Goal: Task Accomplishment & Management: Use online tool/utility

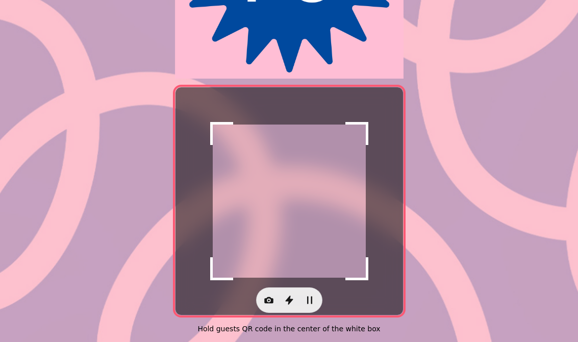
scroll to position [193, 0]
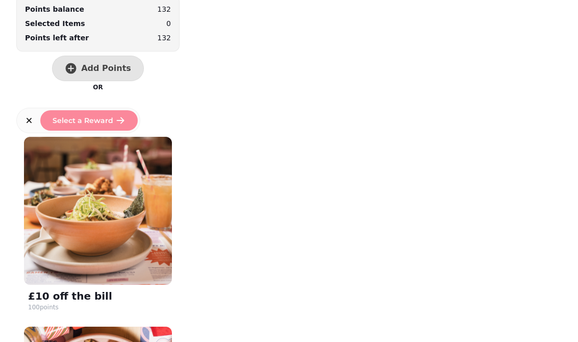
scroll to position [68, 0]
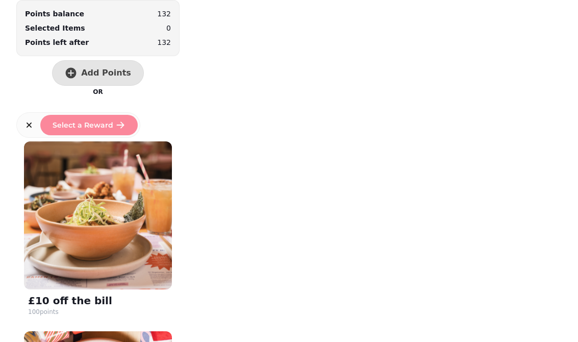
click at [102, 69] on span "Add Points" at bounding box center [106, 73] width 50 height 8
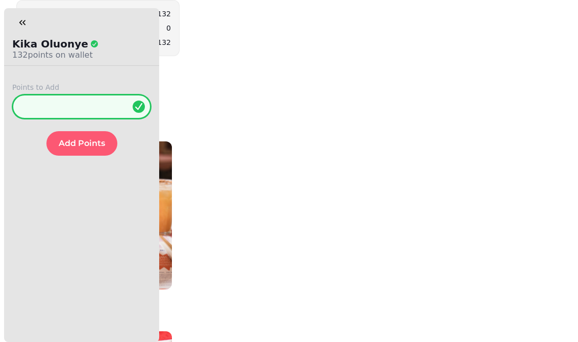
click at [78, 108] on input "*" at bounding box center [81, 106] width 139 height 24
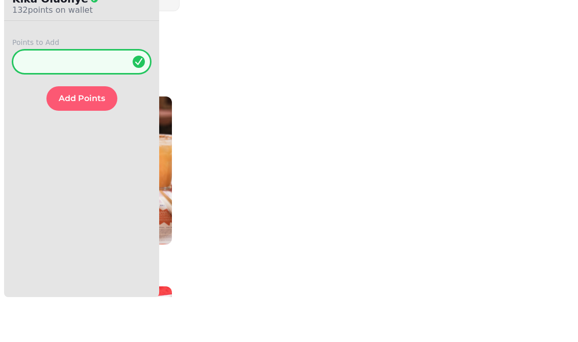
type input "**"
click at [82, 139] on span "Add Points" at bounding box center [82, 143] width 46 height 8
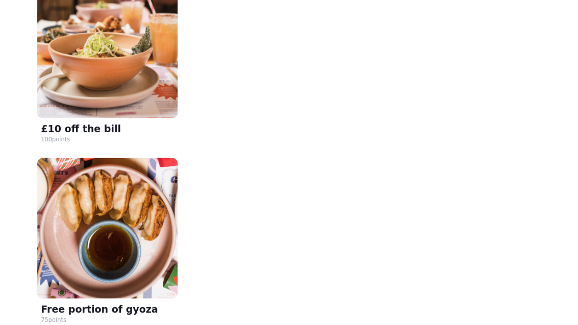
scroll to position [0, 0]
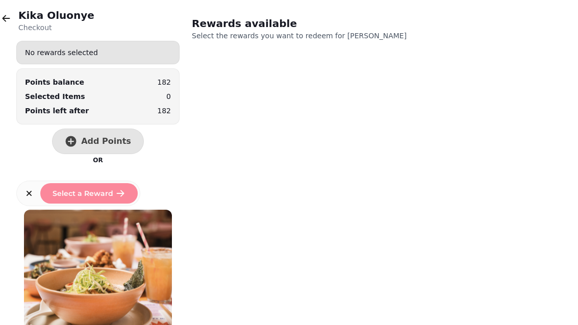
click at [10, 11] on button "button" at bounding box center [6, 18] width 20 height 20
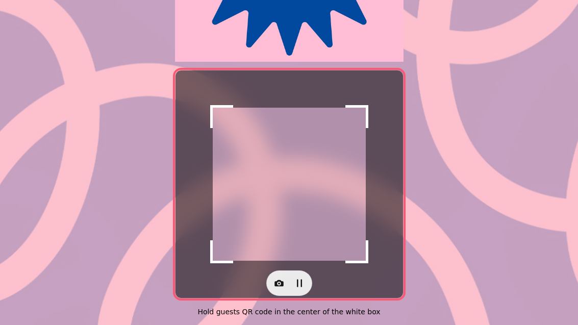
scroll to position [210, 0]
click at [283, 280] on icon "button" at bounding box center [278, 283] width 9 height 7
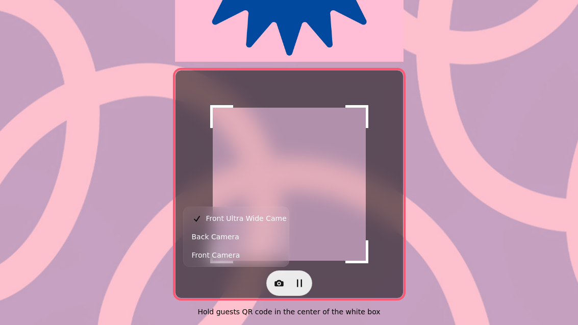
click at [264, 235] on button "Back Camera" at bounding box center [236, 237] width 101 height 18
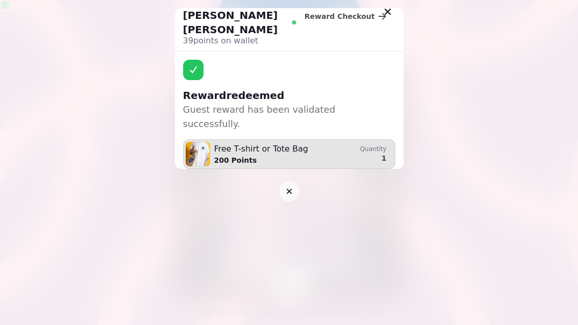
click at [292, 186] on icon "button" at bounding box center [289, 191] width 10 height 10
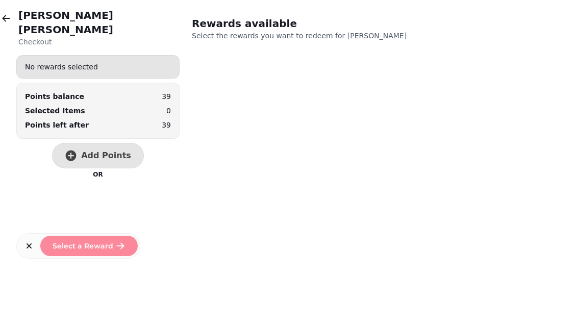
click at [119, 147] on button "Add Points" at bounding box center [98, 156] width 92 height 26
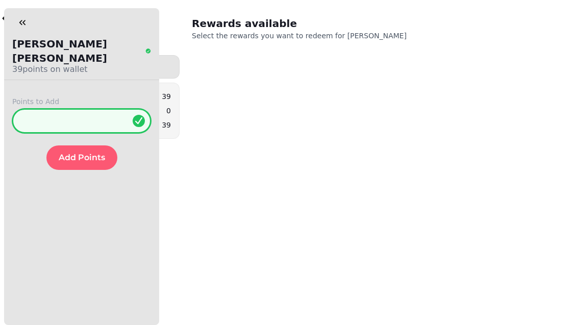
click at [102, 115] on input "*" at bounding box center [81, 121] width 139 height 24
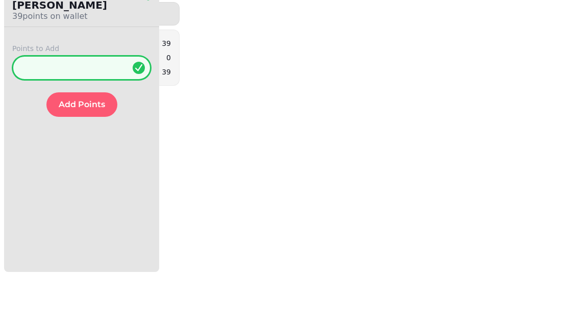
type input "***"
click at [96, 154] on span "Add Points" at bounding box center [82, 158] width 46 height 8
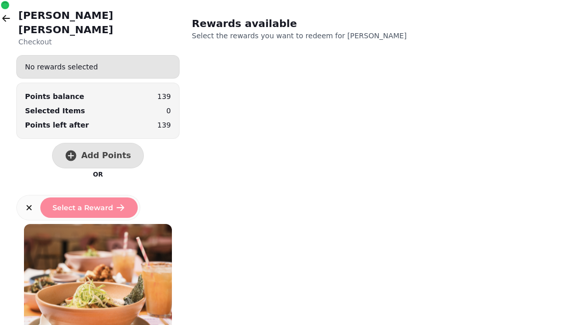
click at [0, 27] on button "button" at bounding box center [6, 18] width 20 height 20
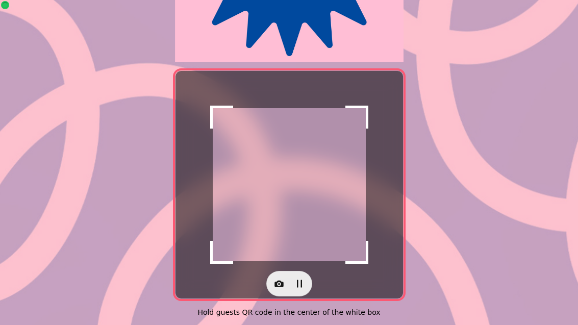
scroll to position [204, 0]
click at [282, 293] on button "button" at bounding box center [279, 283] width 20 height 20
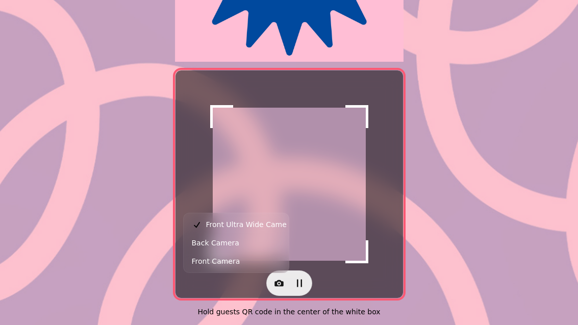
click at [236, 245] on button "Back Camera" at bounding box center [236, 243] width 101 height 18
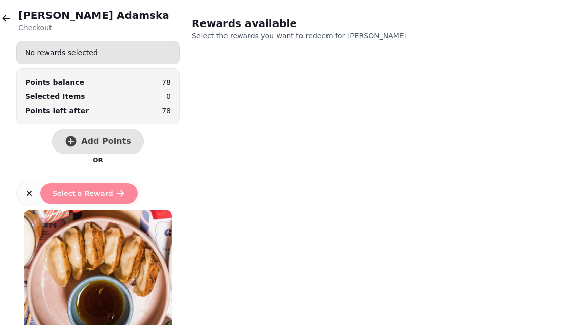
click at [101, 138] on span "Add Points" at bounding box center [106, 141] width 50 height 8
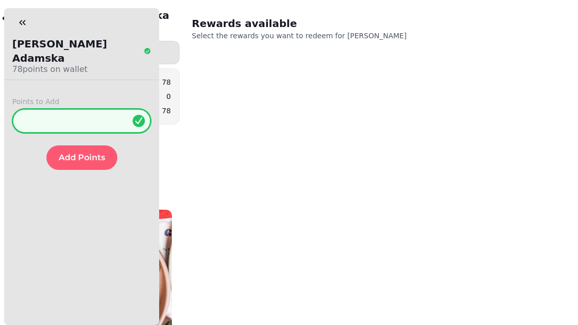
click at [89, 109] on input "*" at bounding box center [81, 121] width 139 height 24
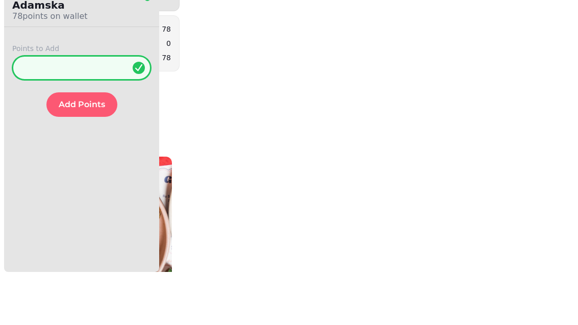
type input "**"
click at [81, 154] on span "Add Points" at bounding box center [82, 158] width 46 height 8
